Goal: Communication & Community: Answer question/provide support

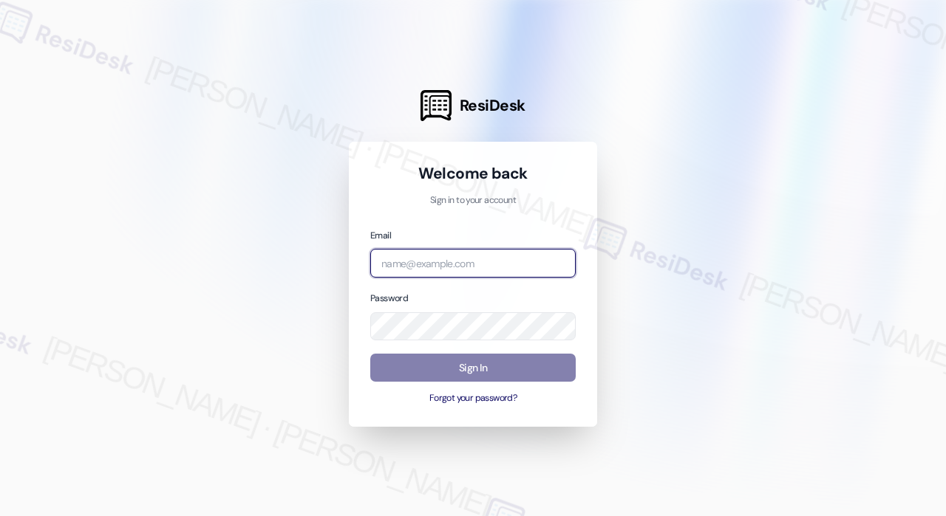
click at [491, 259] on input "email" at bounding box center [472, 263] width 205 height 29
type input "automated-surveys-jag-john-roy.roles@jag.com"
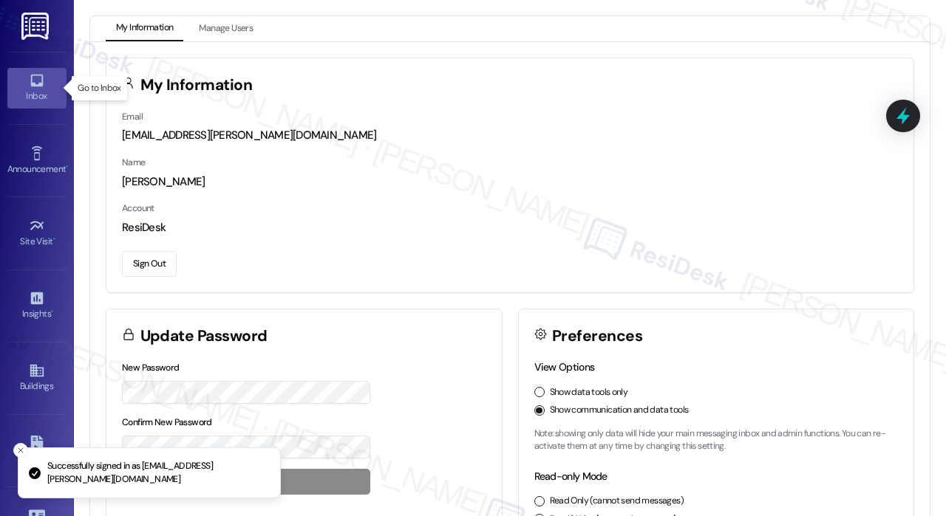
click at [30, 92] on div "Inbox" at bounding box center [37, 96] width 74 height 15
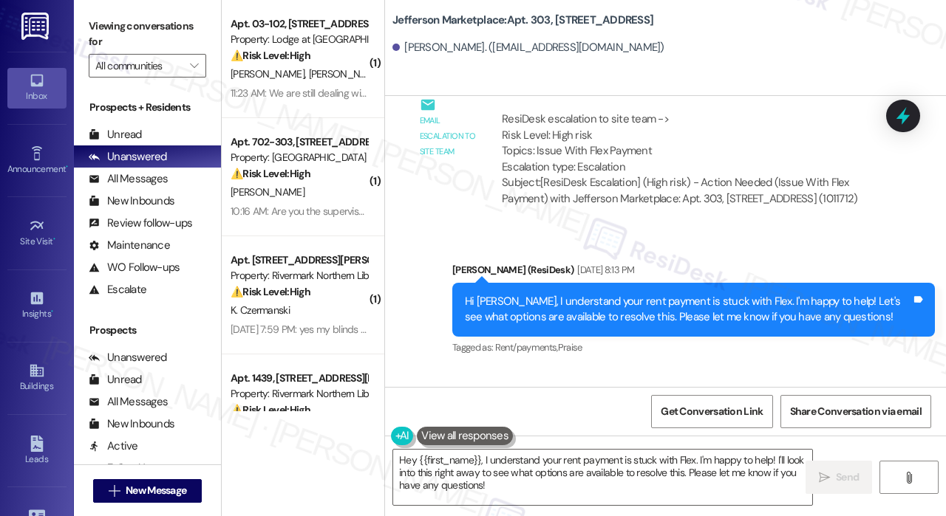
scroll to position [9834, 0]
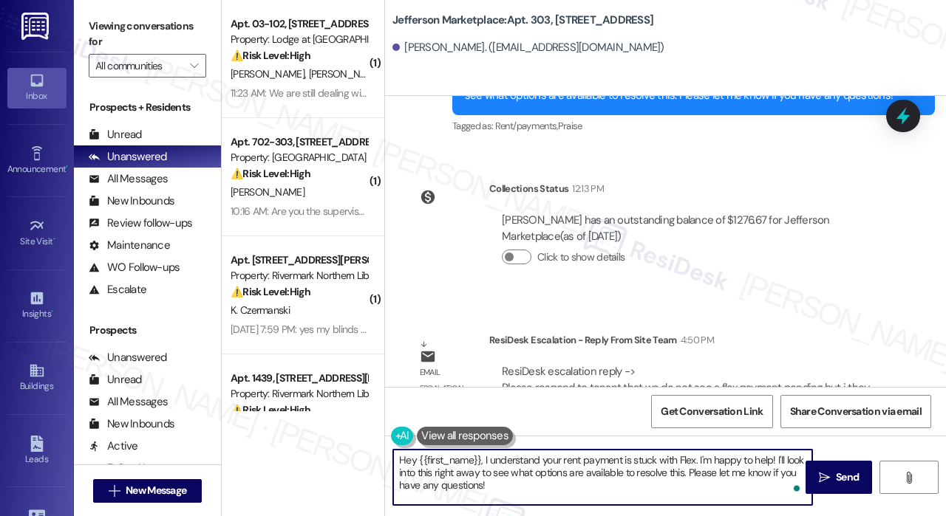
drag, startPoint x: 534, startPoint y: 487, endPoint x: 377, endPoint y: 445, distance: 162.9
click at [377, 445] on div "( 1 ) Apt. 03-102, 3130 Hillandale Road Property: Lodge at Croasdaile Farm ⚠️ R…" at bounding box center [584, 258] width 724 height 516
paste textarea "The site team shared that they do not see a Flex payment pending at this time. …"
click at [487, 473] on textarea "The site team shared that they do not see a Flex payment pending at this time. …" at bounding box center [602, 477] width 419 height 55
click at [399, 460] on textarea "The site team shared that they do not see a Flex payment pending at this time. …" at bounding box center [602, 477] width 419 height 55
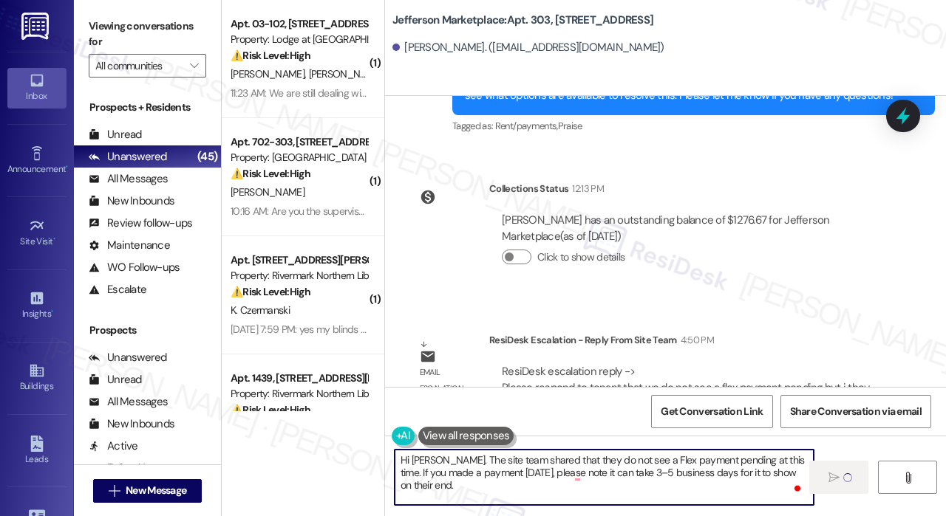
type textarea "Hi Lunden. The site team shared that they do not see a Flex payment pending at …"
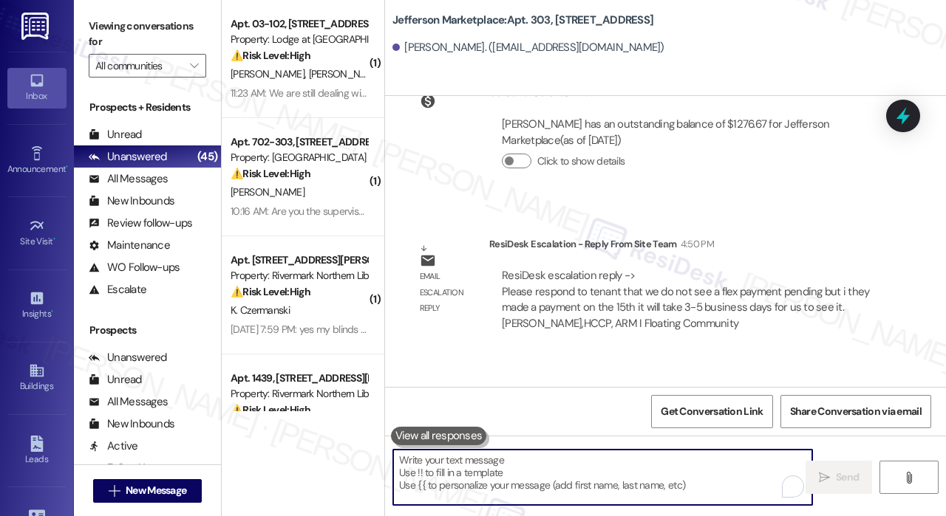
scroll to position [9952, 0]
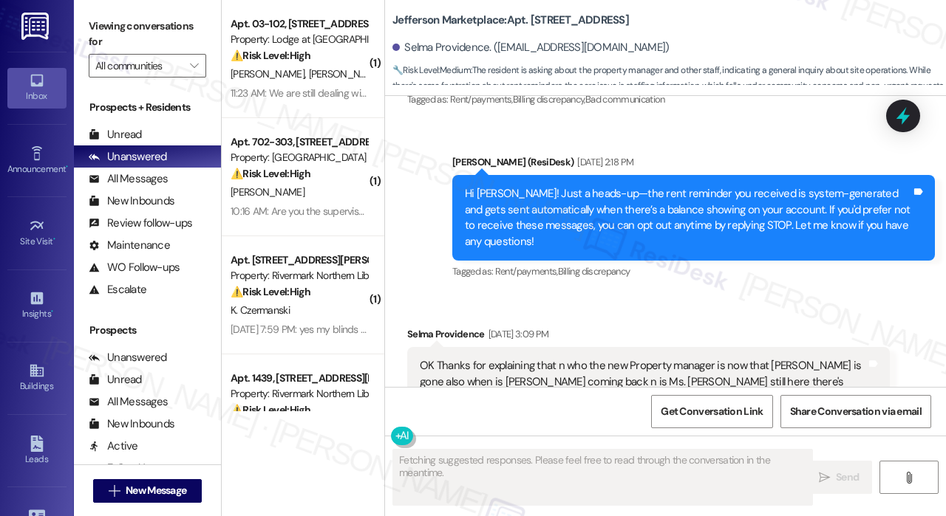
scroll to position [12635, 0]
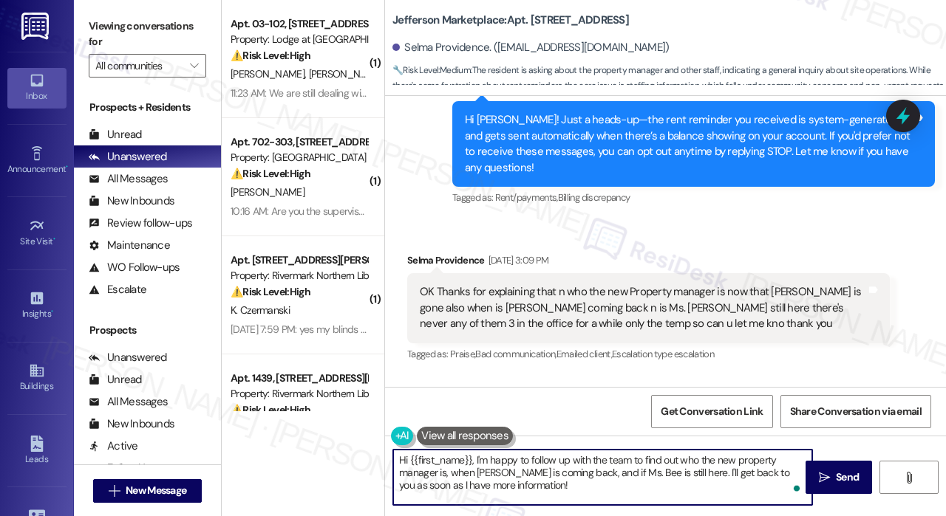
drag, startPoint x: 545, startPoint y: 488, endPoint x: 471, endPoint y: 454, distance: 81.7
click at [471, 454] on textarea "Hi {{first_name}}, I'm happy to follow up with the team to find out who the new…" at bounding box center [602, 477] width 419 height 55
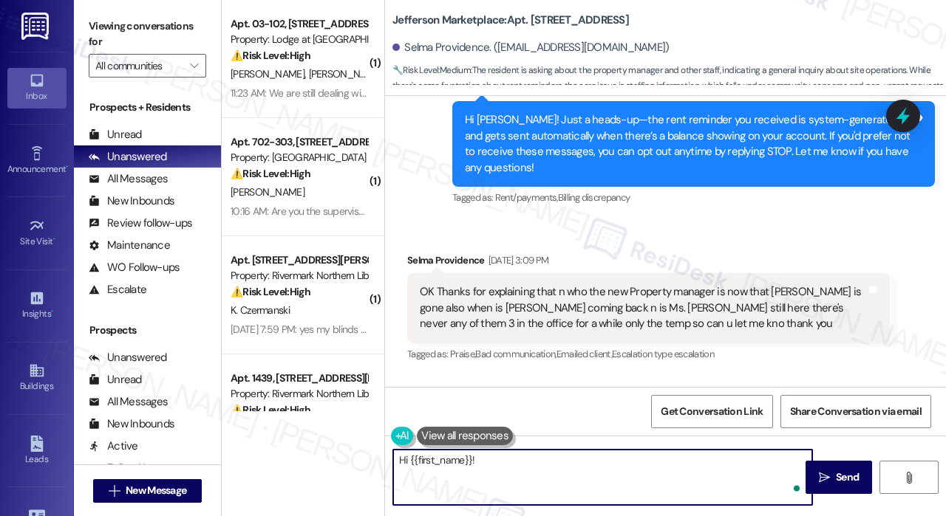
paste textarea "The site team shared that your balance of $214.40 comes from a water bill that …"
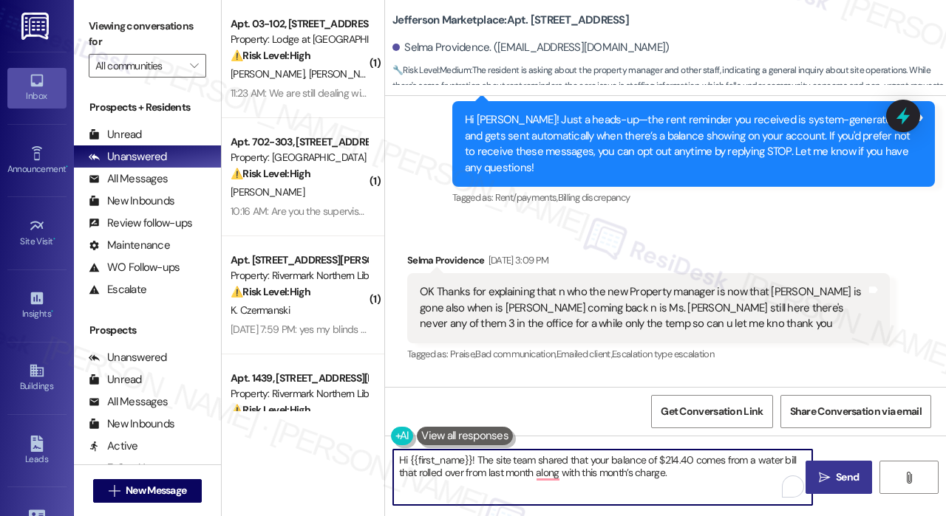
type textarea "Hi {{first_name}}! The site team shared that your balance of $214.40 comes from…"
click at [823, 474] on icon "" at bounding box center [824, 478] width 11 height 12
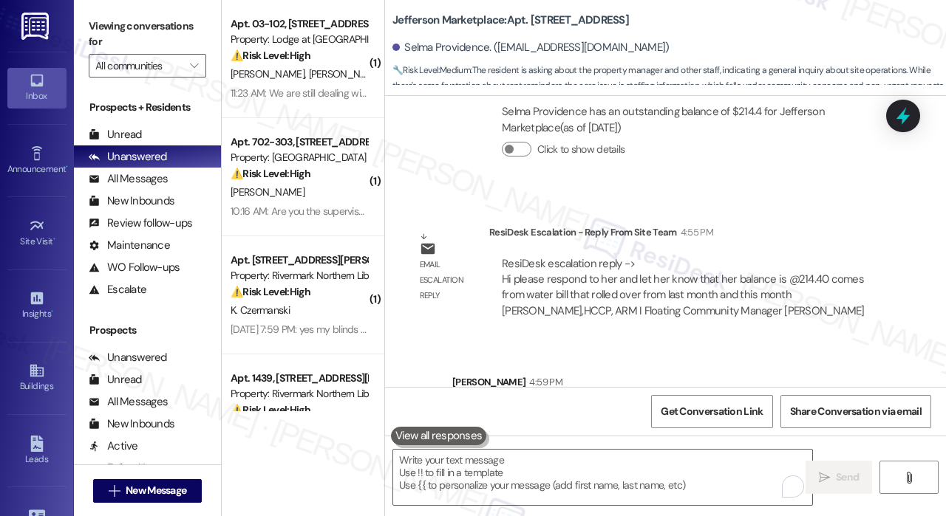
scroll to position [13336, 0]
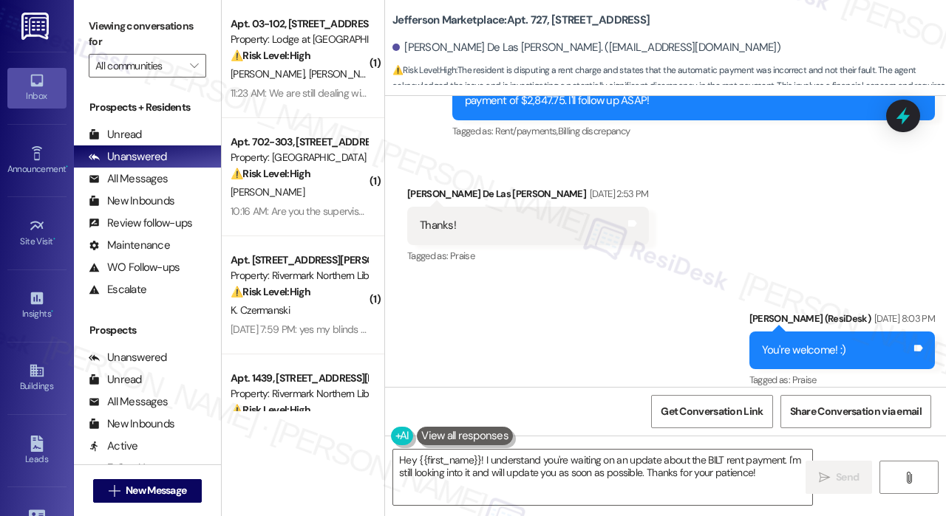
scroll to position [9021, 0]
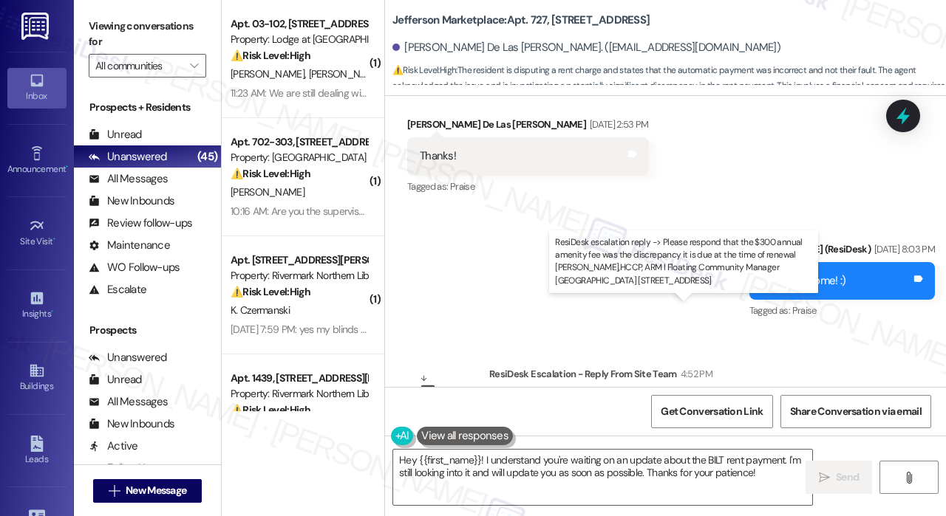
drag, startPoint x: 602, startPoint y: 339, endPoint x: 504, endPoint y: 334, distance: 98.4
click at [503, 398] on div "ResiDesk escalation reply -> Please respond that the $300 annual amenity fee wa…" at bounding box center [688, 429] width 372 height 62
copy div "Please respond that the $300 annual amenity fee was the discrepancy it is due a…"
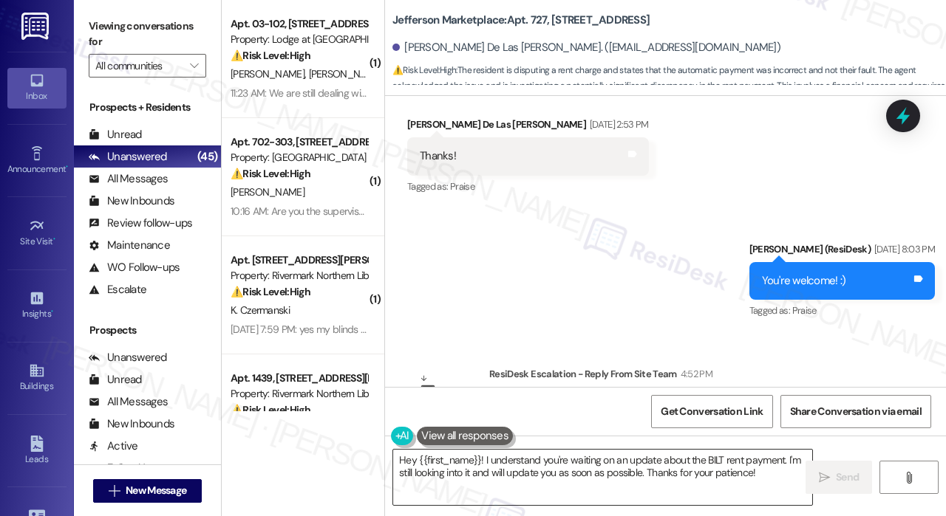
click at [549, 468] on textarea "Hey {{first_name}}! I understand you're waiting on an update about the BILT ren…" at bounding box center [602, 477] width 419 height 55
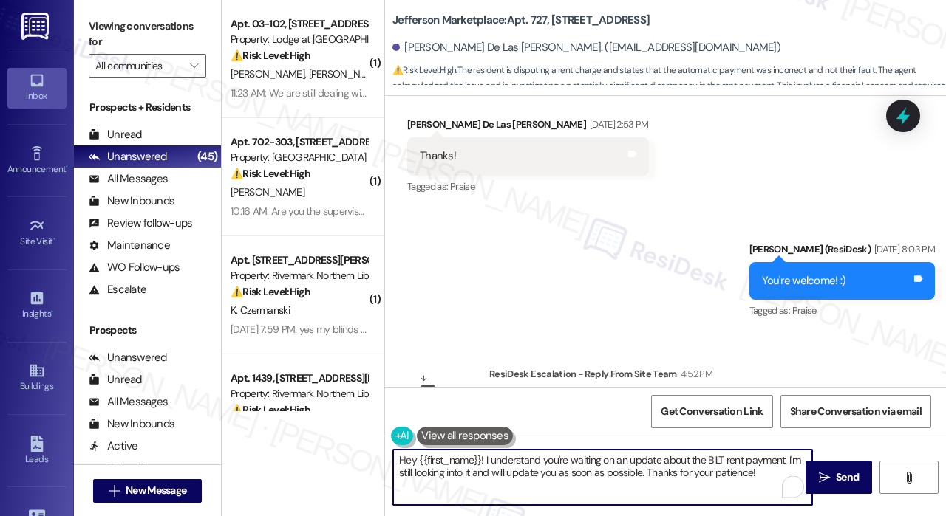
drag, startPoint x: 485, startPoint y: 460, endPoint x: 757, endPoint y: 503, distance: 275.2
click at [757, 503] on textarea "Hey {{first_name}}! I understand you're waiting on an update about the BILT ren…" at bounding box center [602, 477] width 419 height 55
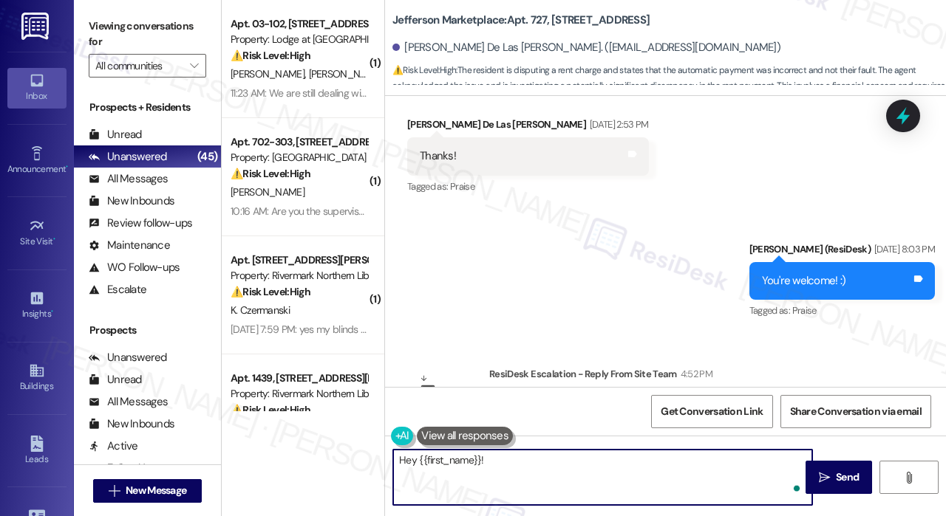
paste textarea "The site team shared that the $300 annual amenity fee was the discrepancy, and …"
click at [644, 494] on textarea "Hey {{first_name}}! The site team shared that the $300 annual amenity fee was t…" at bounding box center [602, 477] width 419 height 55
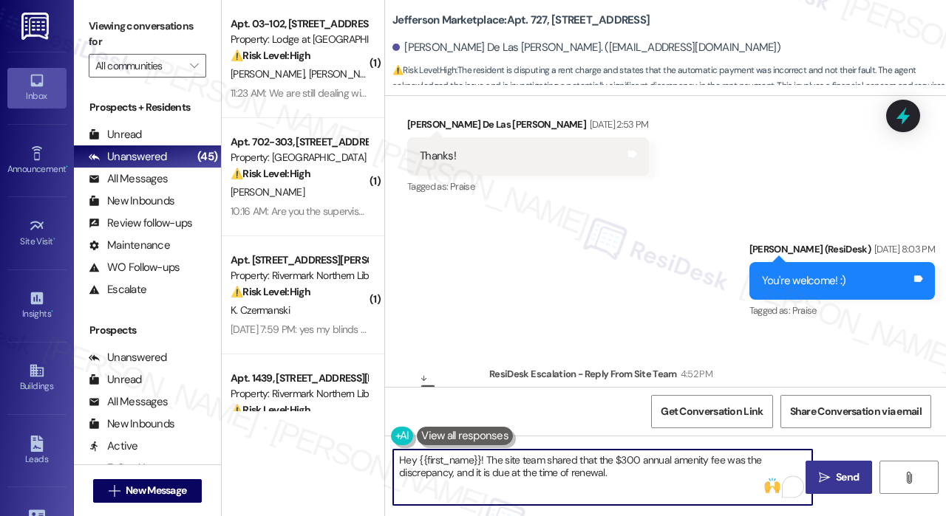
type textarea "Hey {{first_name}}! The site team shared that the $300 annual amenity fee was t…"
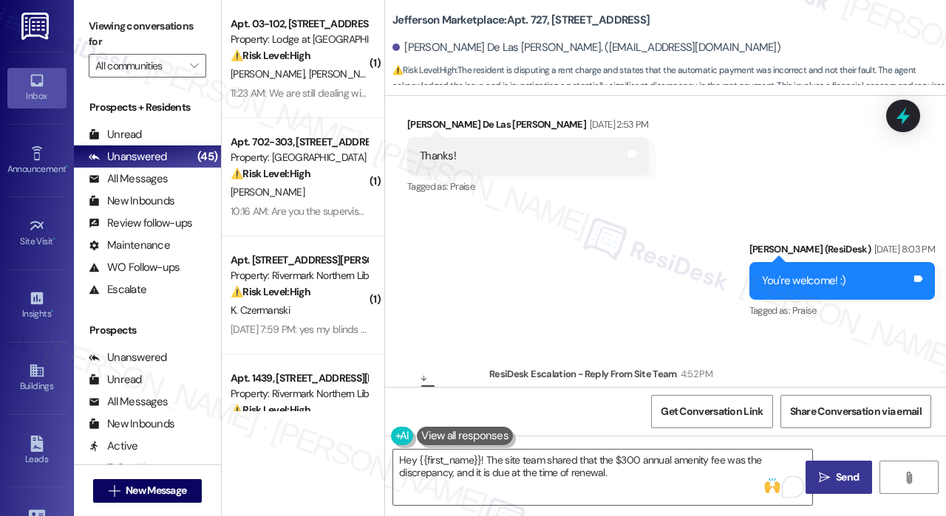
click at [830, 476] on span " Send" at bounding box center [839, 478] width 47 height 16
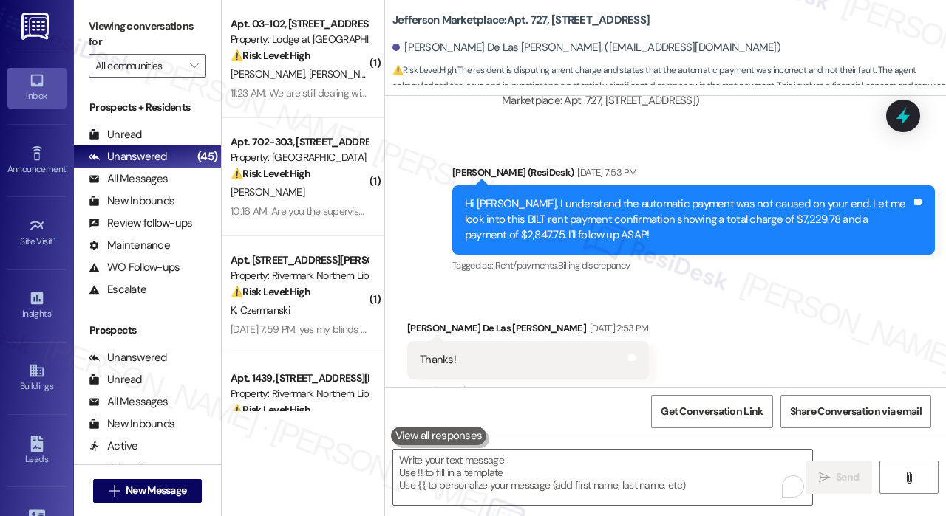
scroll to position [8747, 0]
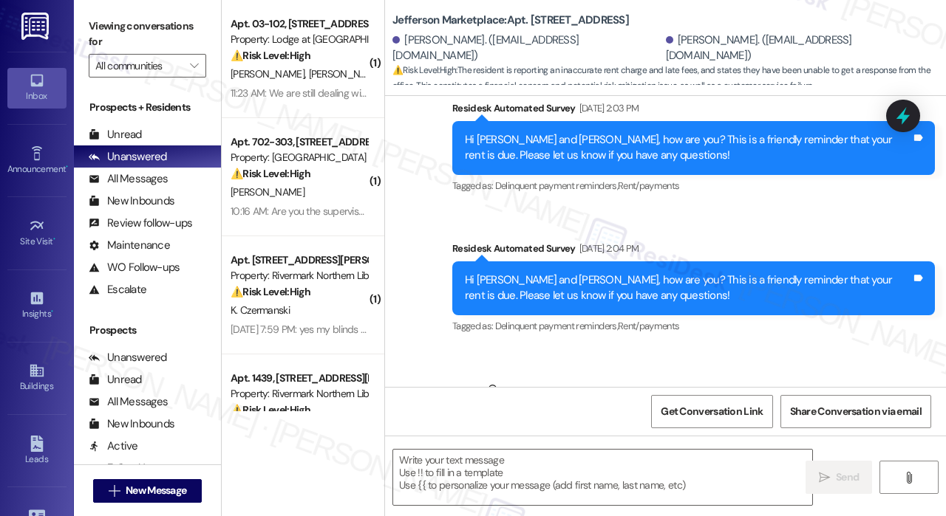
type textarea "Fetching suggested responses. Please feel free to read through the conversation…"
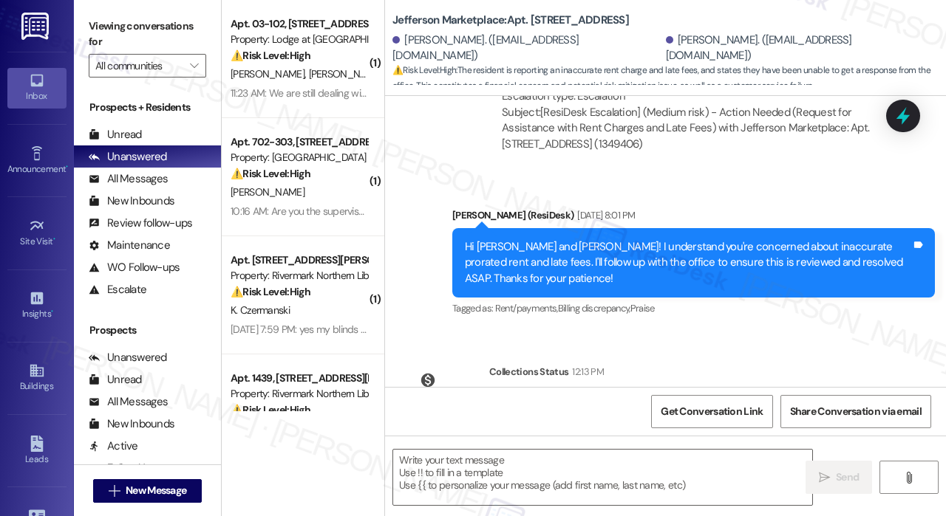
scroll to position [3428, 0]
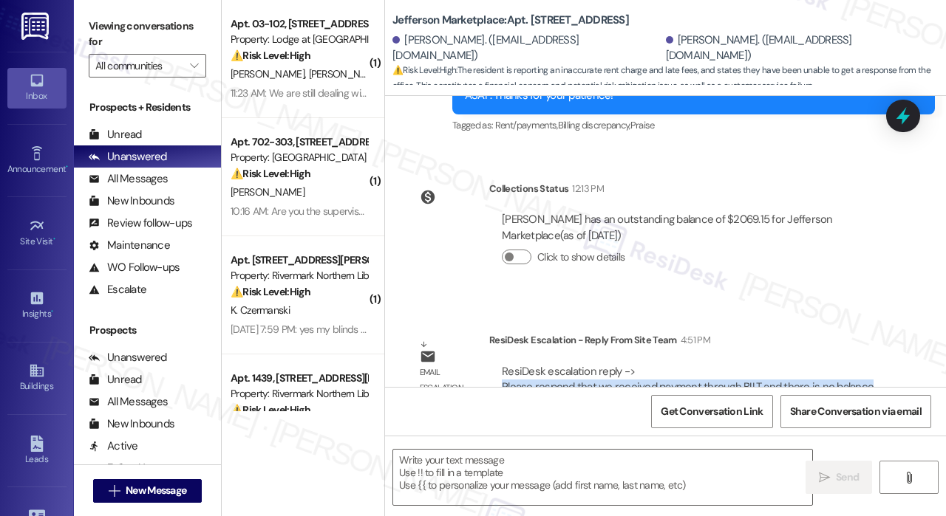
drag, startPoint x: 874, startPoint y: 319, endPoint x: 500, endPoint y: 323, distance: 373.8
click at [500, 353] on div "ResiDesk escalation reply -> Please respond that we received payment through BI…" at bounding box center [689, 396] width 400 height 86
copy div "Please respond that we received payment through BILT and there is no balance"
click at [768, 234] on div "Collections Status 12:13 PM [PERSON_NAME] has an outstanding balance of $2069.1…" at bounding box center [648, 234] width 505 height 129
click at [473, 482] on textarea at bounding box center [602, 477] width 419 height 55
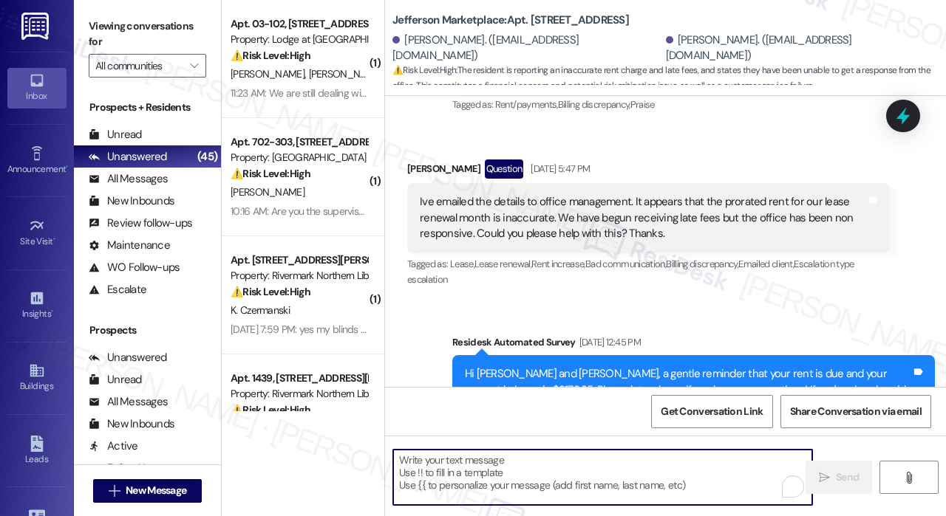
scroll to position [2689, 0]
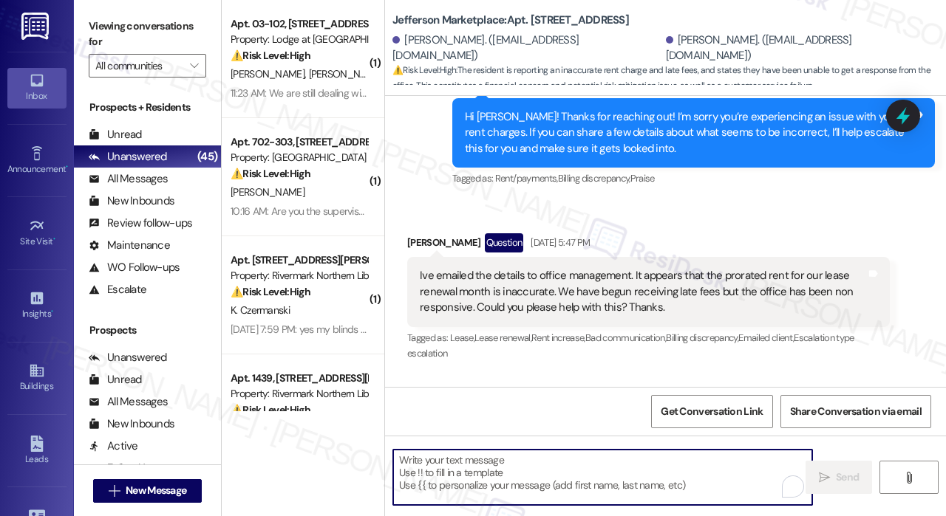
click at [508, 480] on textarea "To enrich screen reader interactions, please activate Accessibility in Grammarl…" at bounding box center [602, 477] width 419 height 55
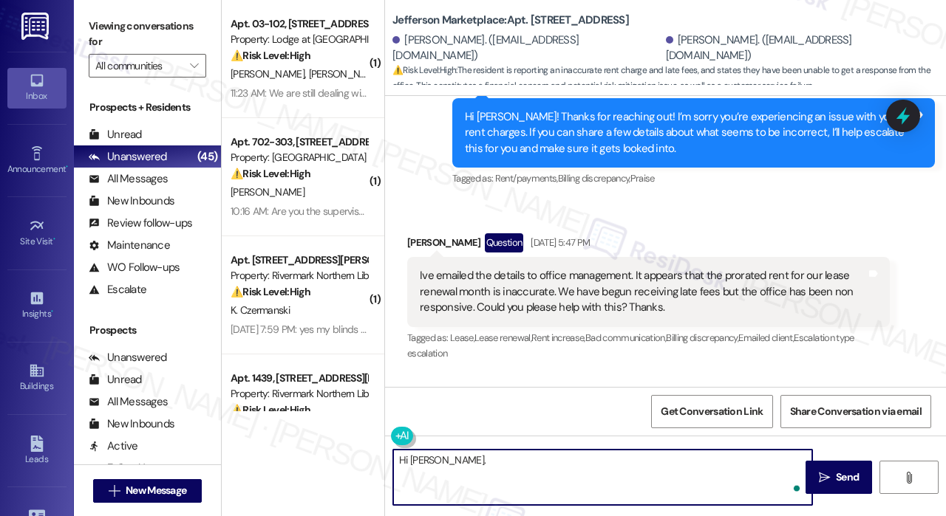
paste textarea "The site team shared that they received your payment through BILT, and there is…"
click at [529, 472] on textarea "Hi [PERSON_NAME]. The site team shared that they received your payment through …" at bounding box center [602, 477] width 419 height 55
click at [677, 481] on textarea "Hi [PERSON_NAME]. The site team shared that they received your payment through …" at bounding box center [602, 477] width 419 height 55
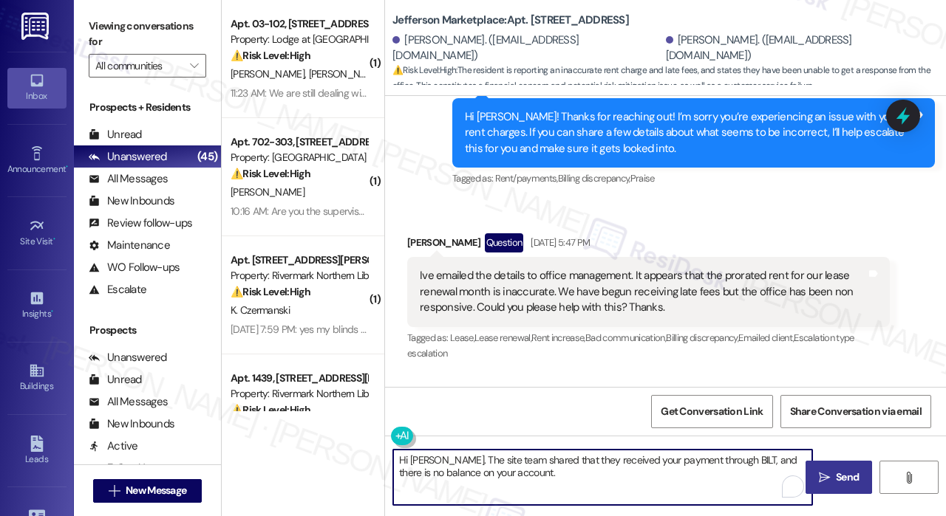
type textarea "Hi [PERSON_NAME]. The site team shared that they received your payment through …"
click at [842, 481] on span "Send" at bounding box center [847, 478] width 23 height 16
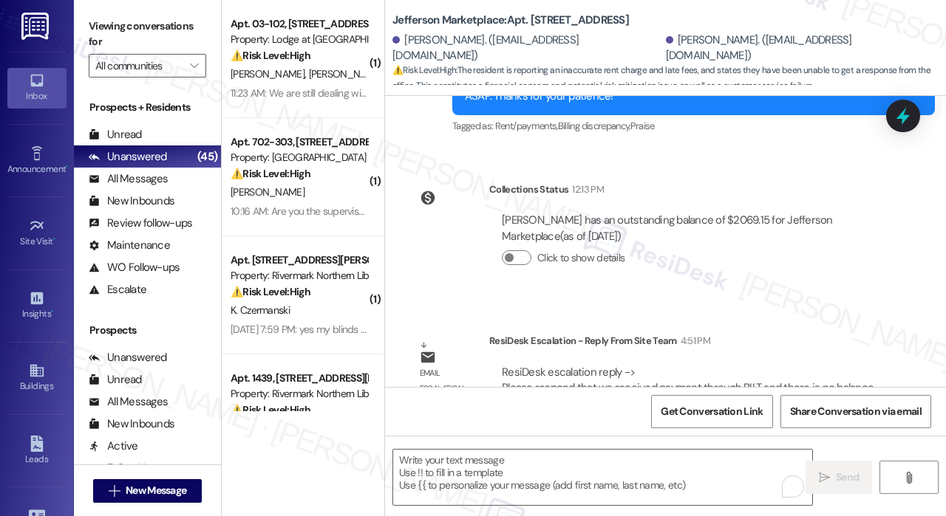
scroll to position [3546, 0]
